Goal: Information Seeking & Learning: Find contact information

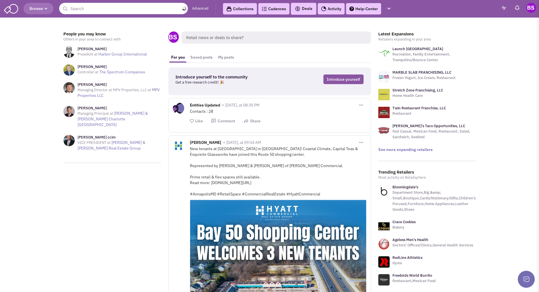
click at [87, 10] on input "text" at bounding box center [123, 8] width 129 height 11
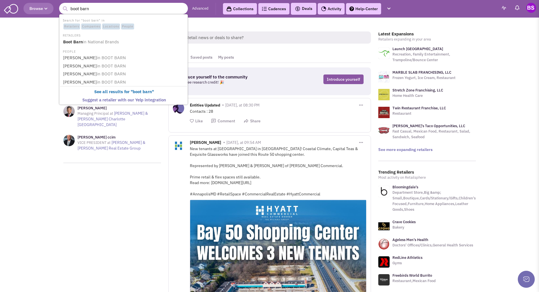
type input "boot barn"
click at [61, 5] on button "submit" at bounding box center [65, 9] width 8 height 8
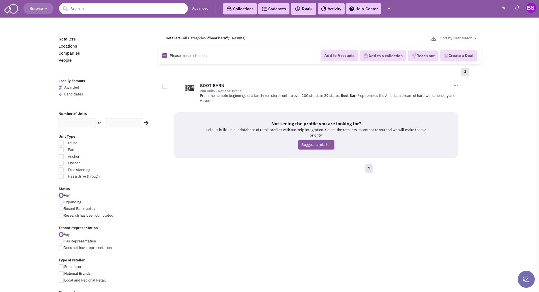
click at [166, 87] on div at bounding box center [164, 86] width 5 height 5
click at [168, 87] on input "checkbox" at bounding box center [170, 87] width 4 height 4
click at [182, 74] on div "1" at bounding box center [317, 72] width 311 height 11
click at [165, 86] on div at bounding box center [164, 86] width 5 height 5
click at [168, 86] on input "checkbox" at bounding box center [170, 87] width 4 height 4
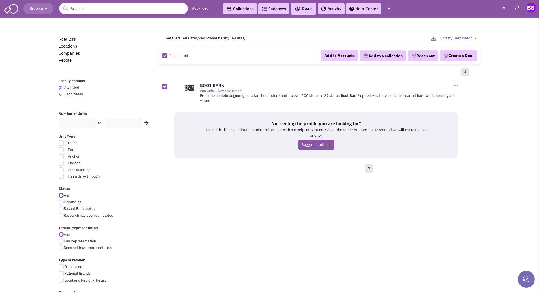
checkbox input "false"
click at [207, 85] on link "BOOT BARN" at bounding box center [212, 85] width 24 height 5
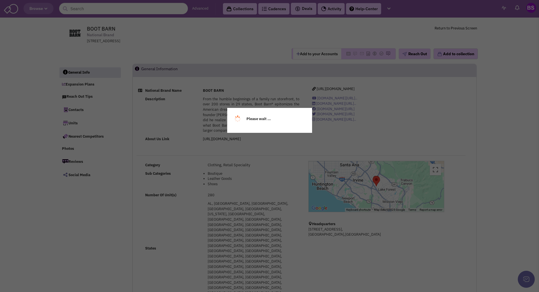
select select
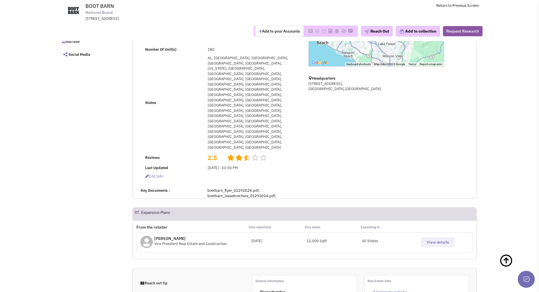
scroll to position [113, 0]
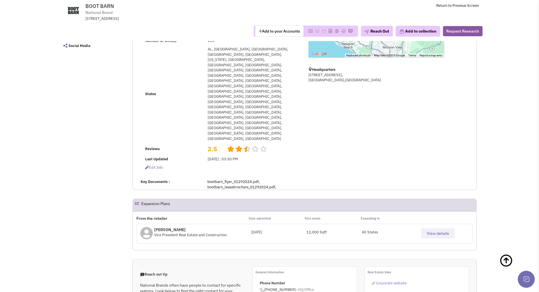
click at [435, 230] on span "View details" at bounding box center [437, 232] width 22 height 5
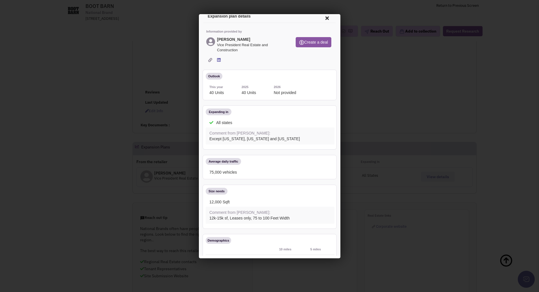
scroll to position [0, 0]
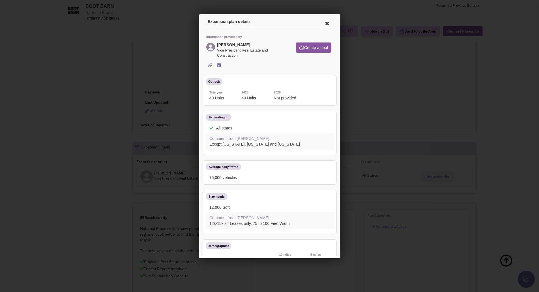
drag, startPoint x: 336, startPoint y: 96, endPoint x: 538, endPoint y: 44, distance: 208.9
click at [322, 23] on icon at bounding box center [326, 23] width 12 height 14
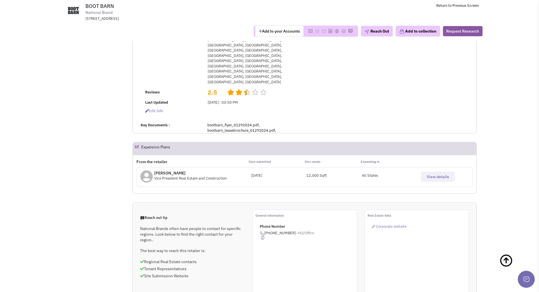
click at [437, 174] on span "View details" at bounding box center [437, 176] width 22 height 5
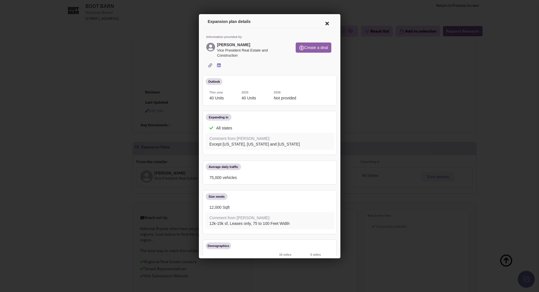
click at [310, 44] on button "Create a deal" at bounding box center [312, 47] width 36 height 10
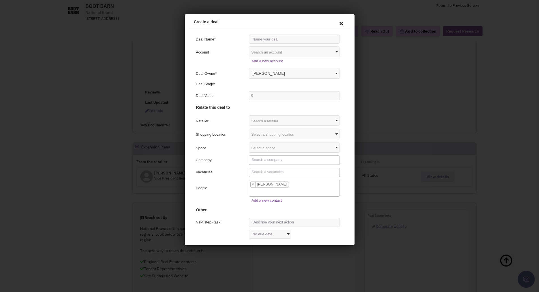
click at [337, 21] on icon at bounding box center [340, 23] width 12 height 14
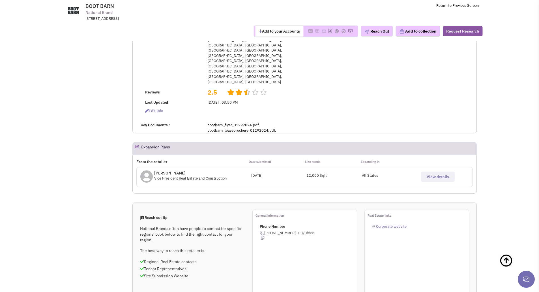
click at [430, 174] on span "View details" at bounding box center [437, 176] width 22 height 5
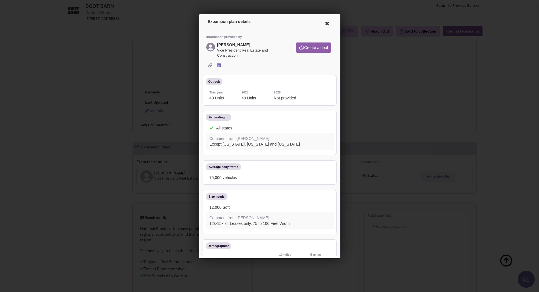
click at [308, 44] on button "Create a deal" at bounding box center [312, 47] width 36 height 10
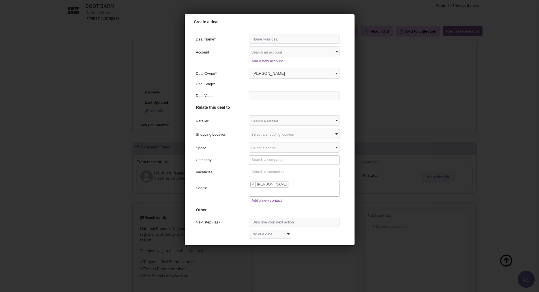
scroll to position [22, 0]
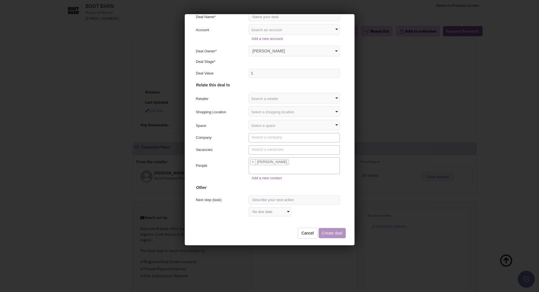
click at [298, 233] on button "Cancel" at bounding box center [306, 232] width 20 height 11
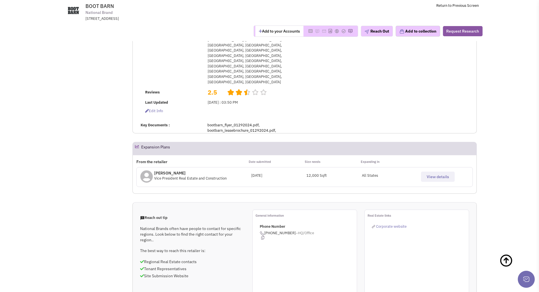
scroll to position [0, 0]
click at [393, 224] on span "Corporate website" at bounding box center [391, 226] width 31 height 5
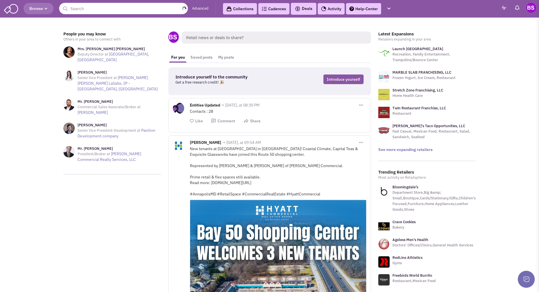
click at [99, 10] on input "text" at bounding box center [123, 8] width 129 height 11
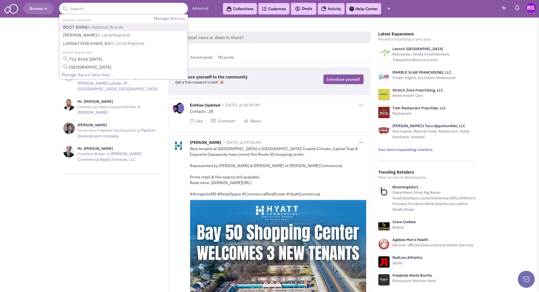
click at [83, 26] on link "BOOT BARN in National Brands" at bounding box center [123, 27] width 125 height 8
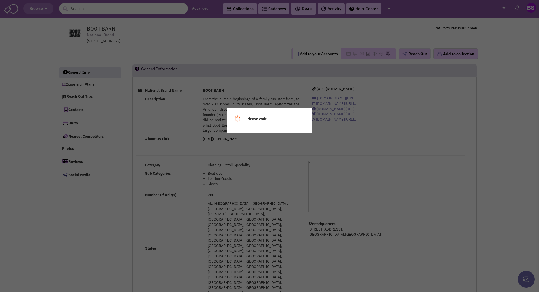
select select
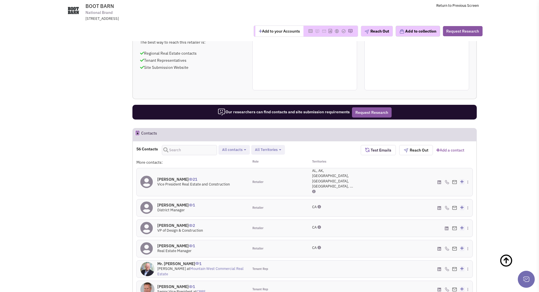
scroll to position [368, 0]
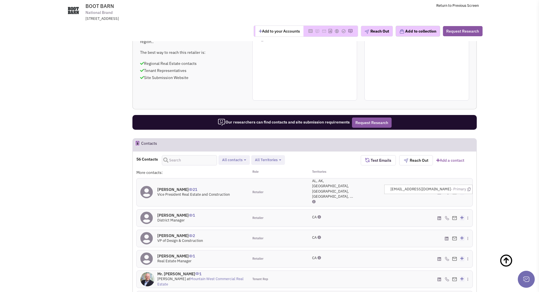
click at [455, 190] on img at bounding box center [454, 192] width 5 height 4
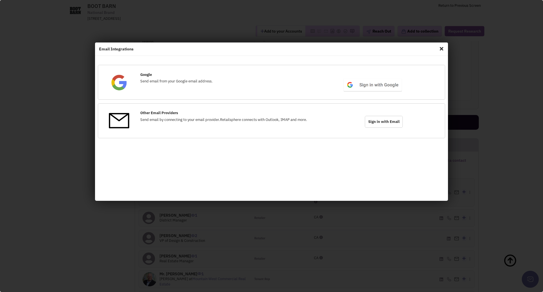
click at [441, 50] on span "Close" at bounding box center [441, 48] width 7 height 9
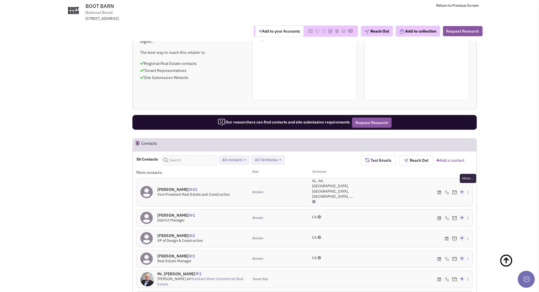
click at [467, 190] on img at bounding box center [467, 191] width 1 height 3
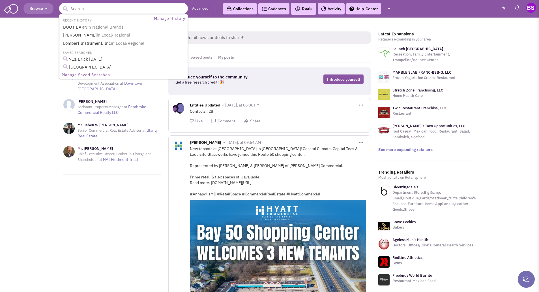
click at [96, 9] on input "text" at bounding box center [123, 8] width 129 height 11
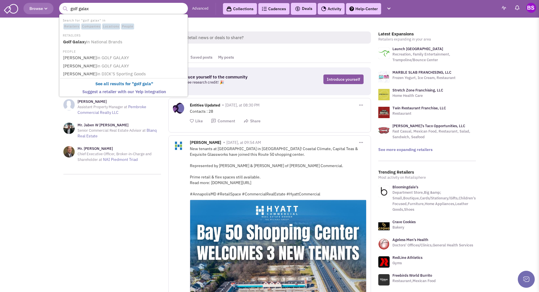
type input "golf galaxy"
click at [84, 40] on b "Golf Galaxy" at bounding box center [74, 41] width 23 height 5
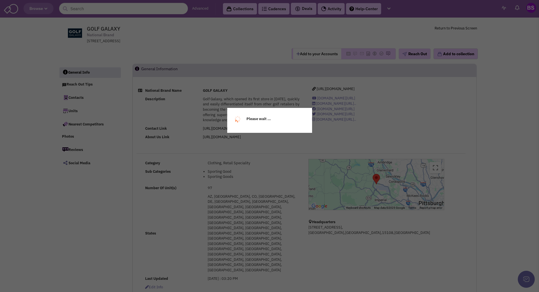
select select
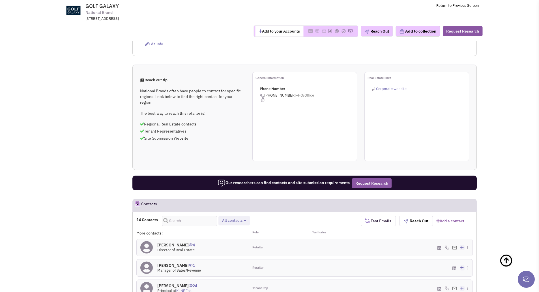
scroll to position [226, 0]
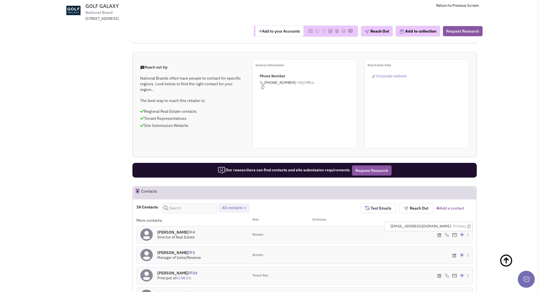
click at [455, 233] on img at bounding box center [454, 235] width 5 height 4
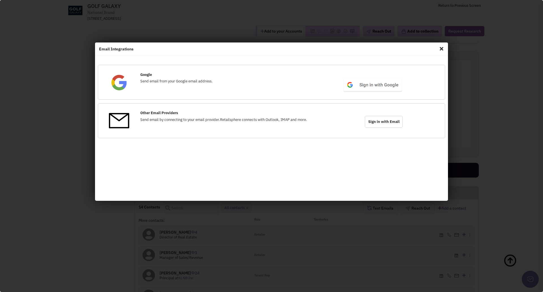
click at [441, 49] on span "Close" at bounding box center [441, 48] width 7 height 9
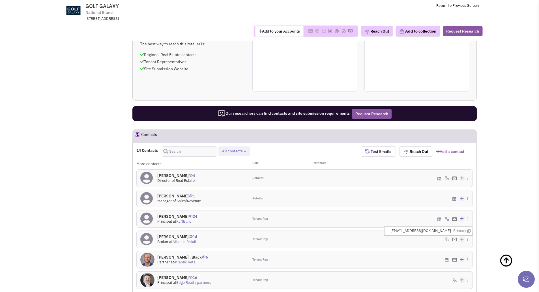
scroll to position [311, 0]
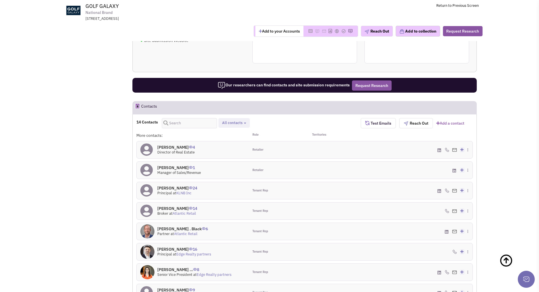
click at [454, 148] on img at bounding box center [454, 150] width 5 height 4
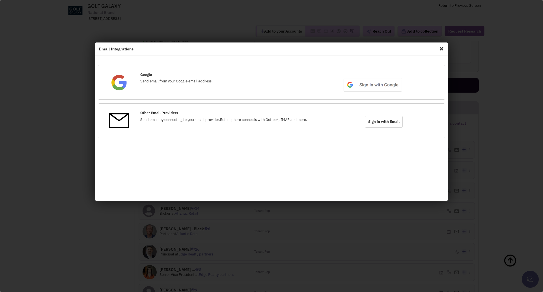
click at [441, 49] on span "Close" at bounding box center [441, 48] width 7 height 9
